Goal: Navigation & Orientation: Find specific page/section

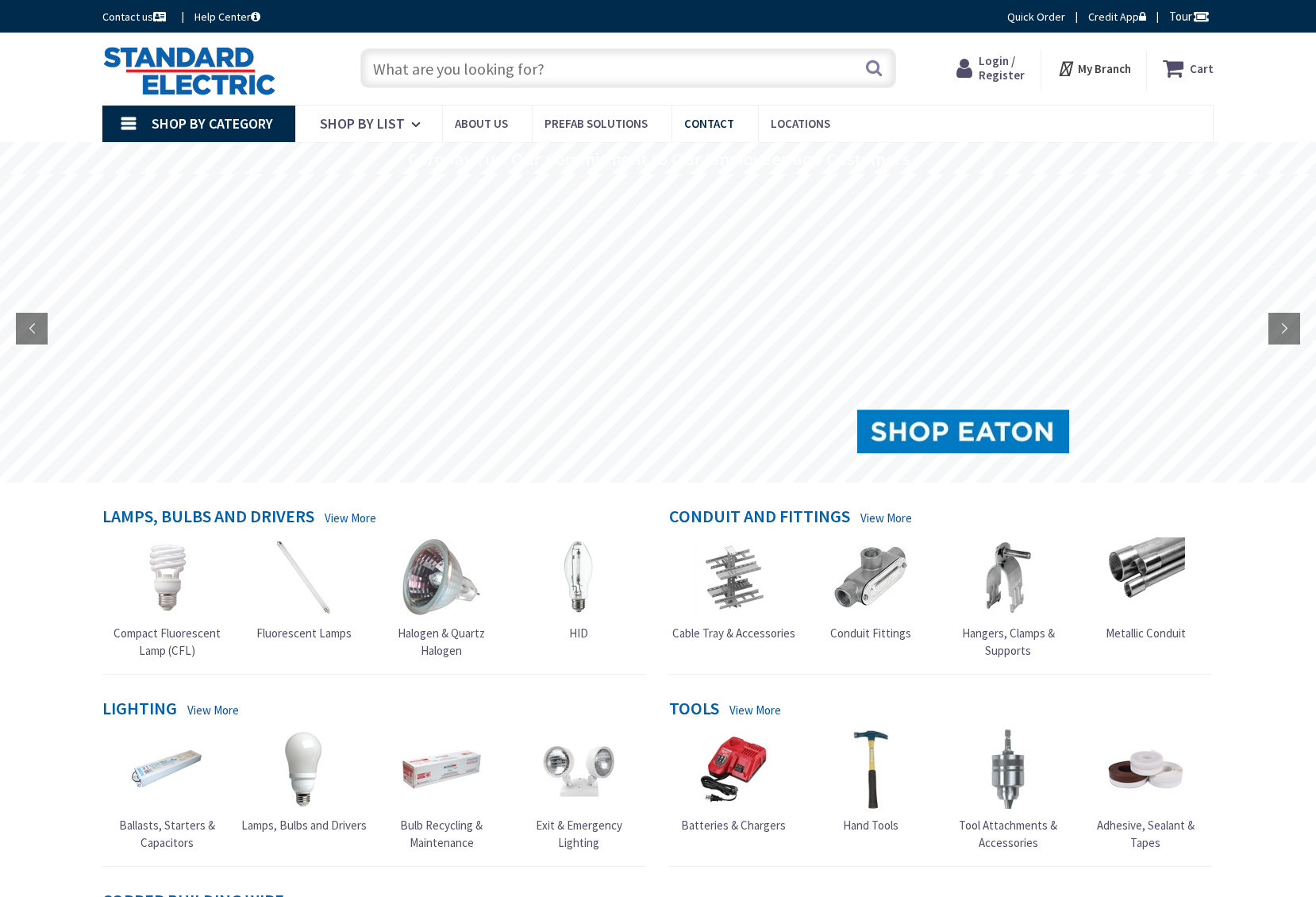
click at [784, 120] on span "Locations" at bounding box center [800, 122] width 59 height 15
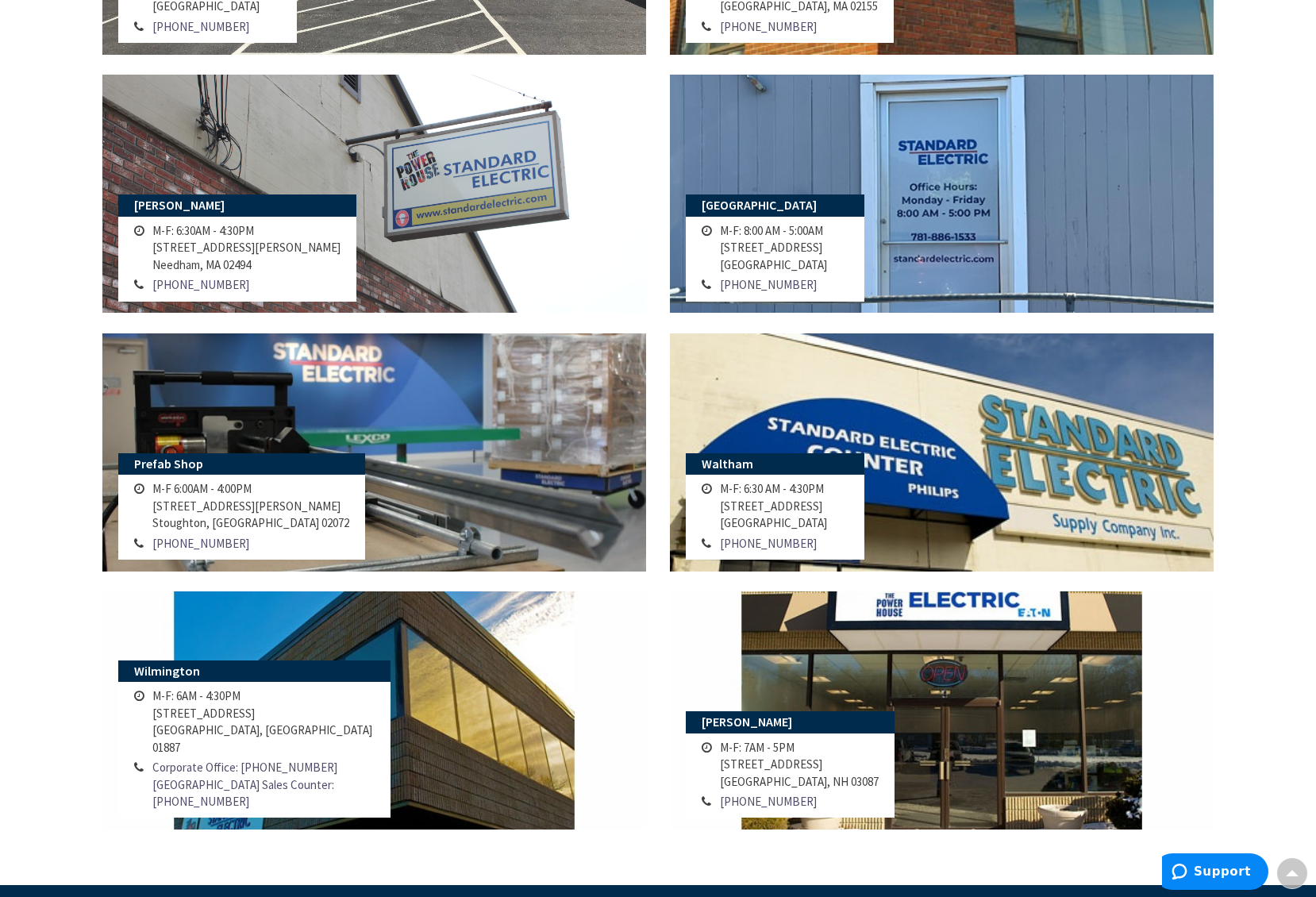
scroll to position [1049, 0]
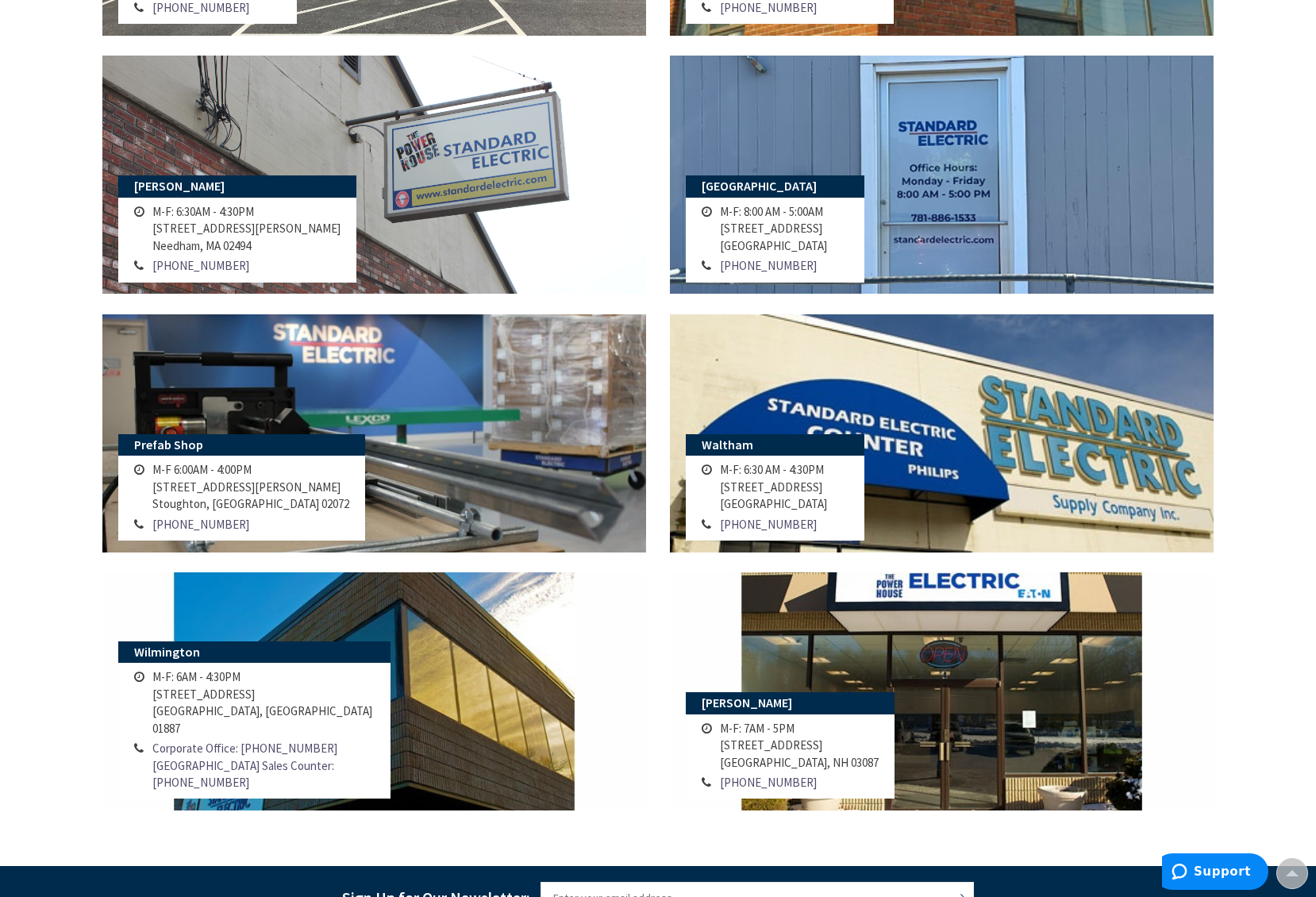
drag, startPoint x: 1320, startPoint y: 83, endPoint x: 1353, endPoint y: 470, distance: 388.4
click at [1315, 470] on html "For screen-reader mode - click the first button of the website Accessibility Sc…" at bounding box center [658, 126] width 1316 height 2351
drag, startPoint x: 1315, startPoint y: 442, endPoint x: 1316, endPoint y: 478, distance: 36.0
click at [1315, 478] on html "Accessibility Screen-Reader Guide, Feedback, and Issue Reporting | New window L…" at bounding box center [658, 126] width 1316 height 2351
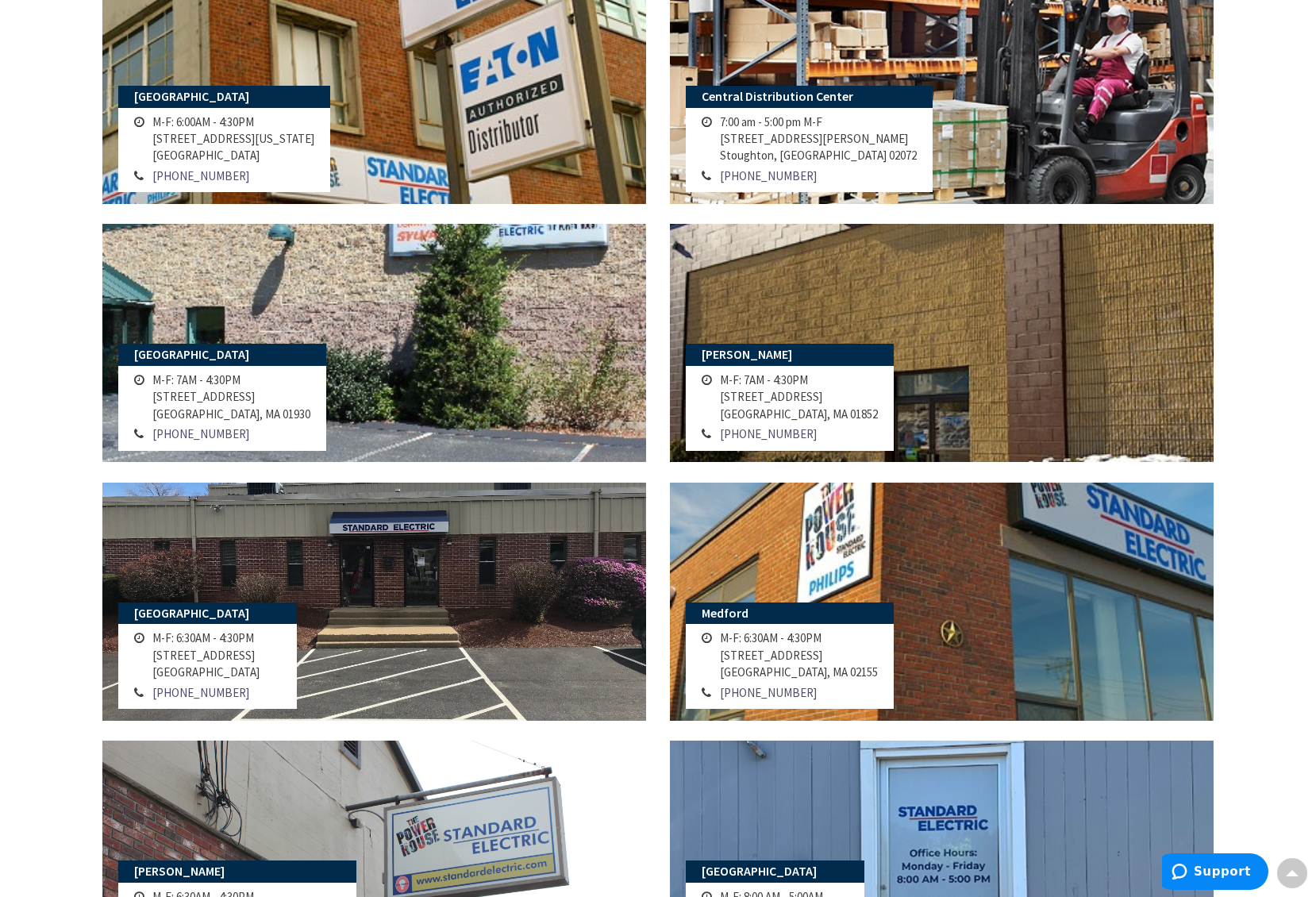
scroll to position [0, 0]
